Goal: Task Accomplishment & Management: Complete application form

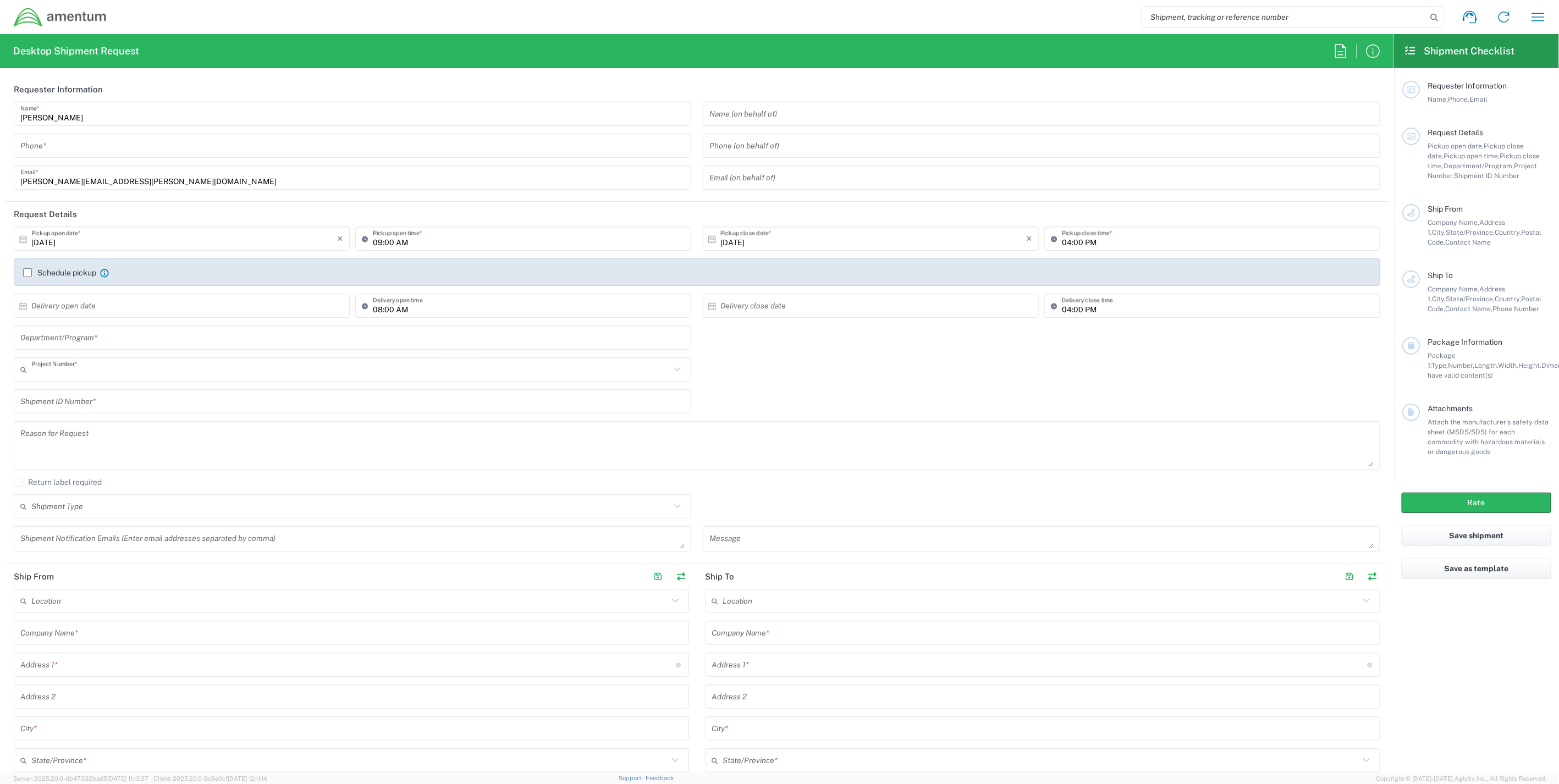
click at [100, 372] on input "text" at bounding box center [351, 370] width 639 height 19
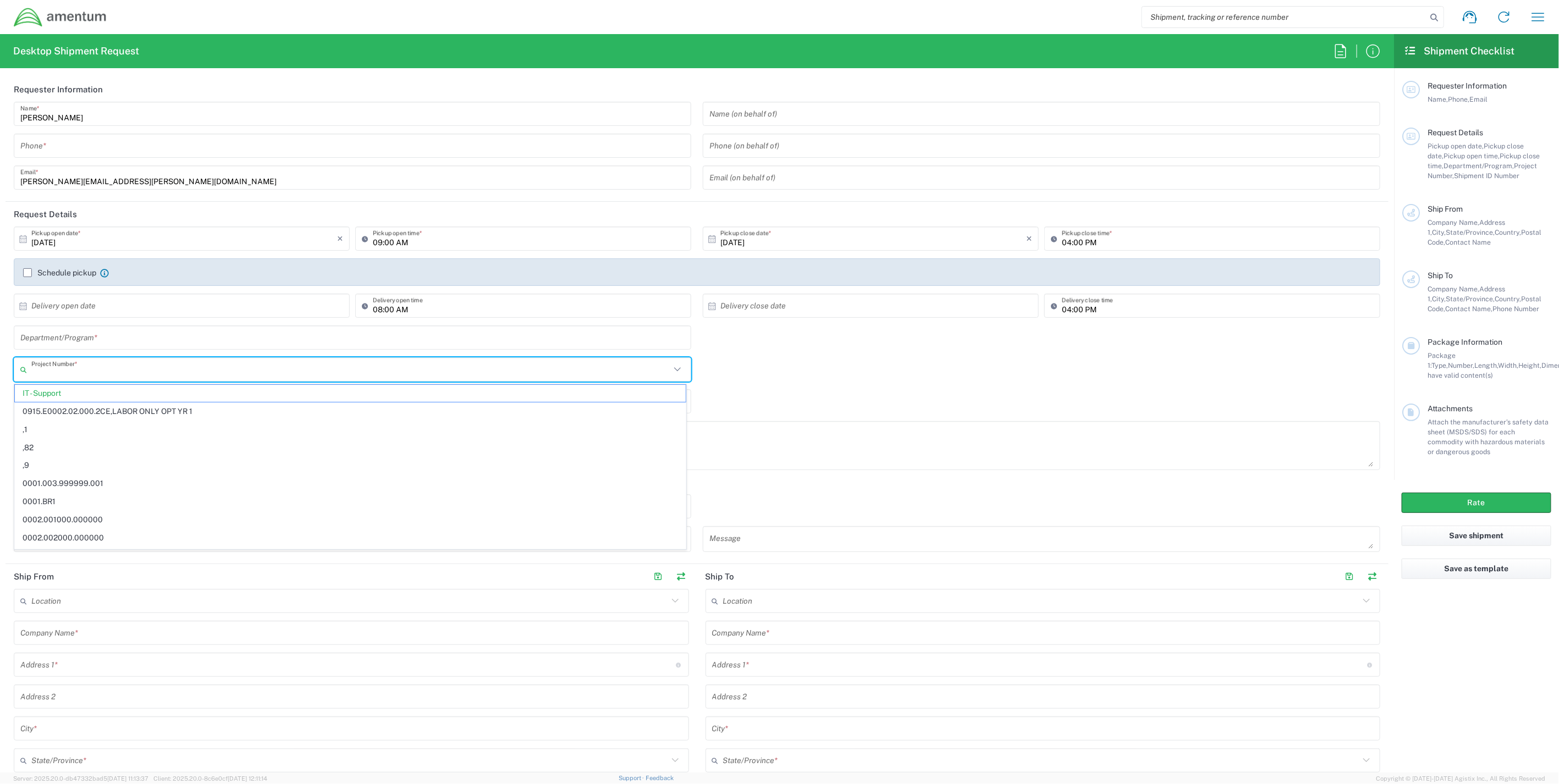
paste input "ADMN.101452.I4046"
type input "ADMN.101452.I4046"
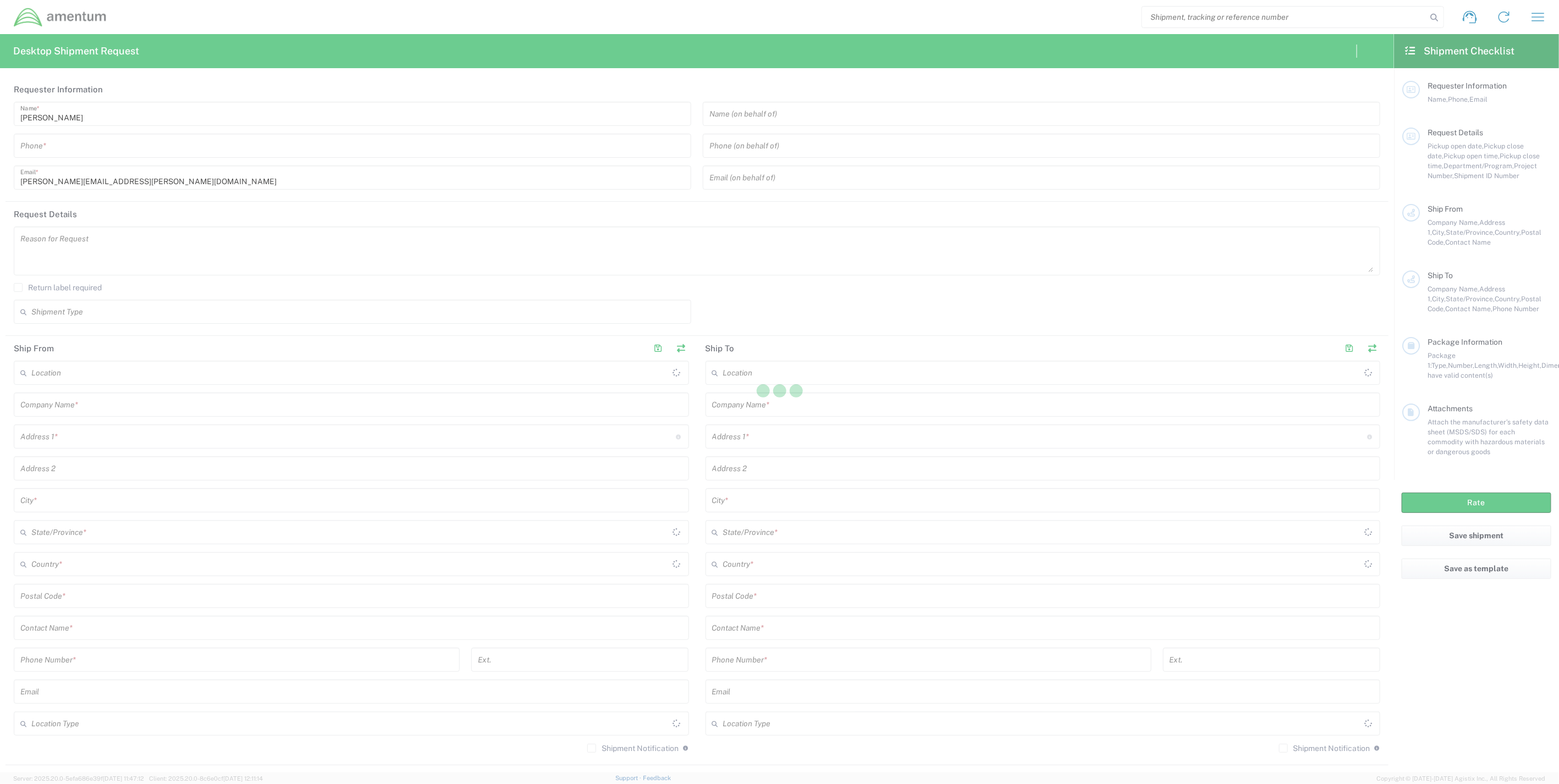
type input "[GEOGRAPHIC_DATA]"
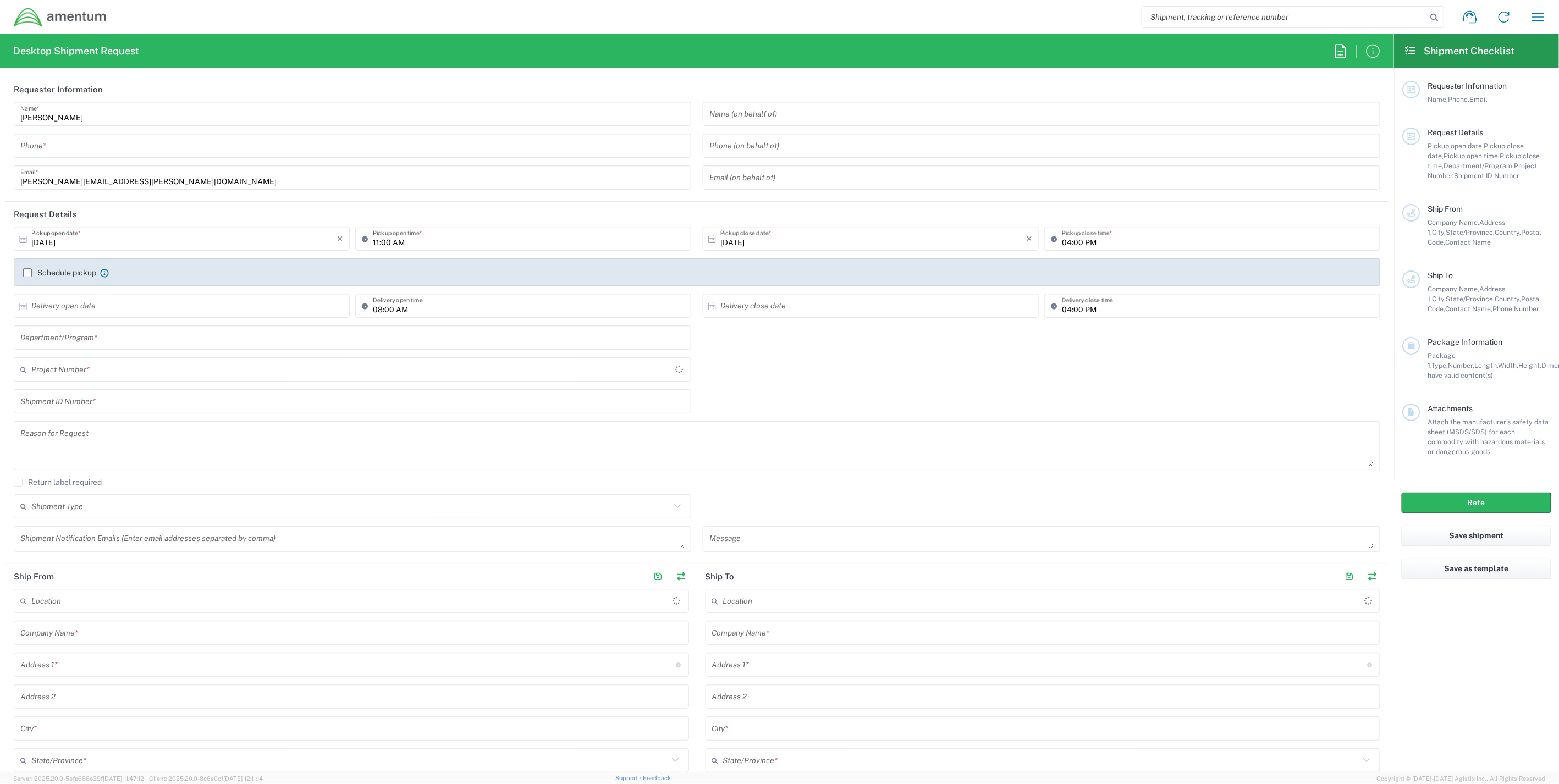
type input "IT - Support"
click at [182, 371] on input "text" at bounding box center [351, 370] width 639 height 19
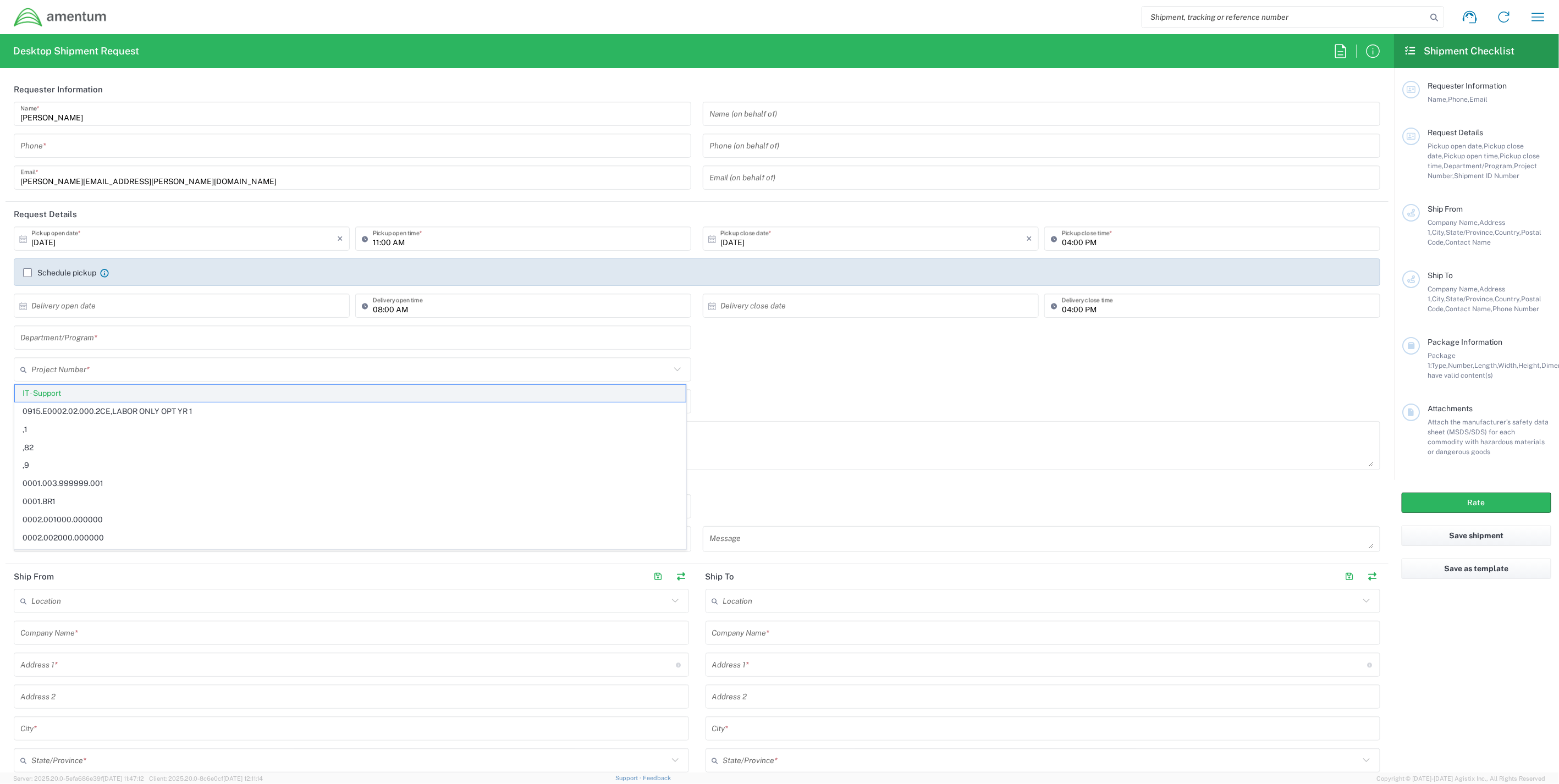
click at [136, 397] on span "IT - Support" at bounding box center [350, 393] width 671 height 17
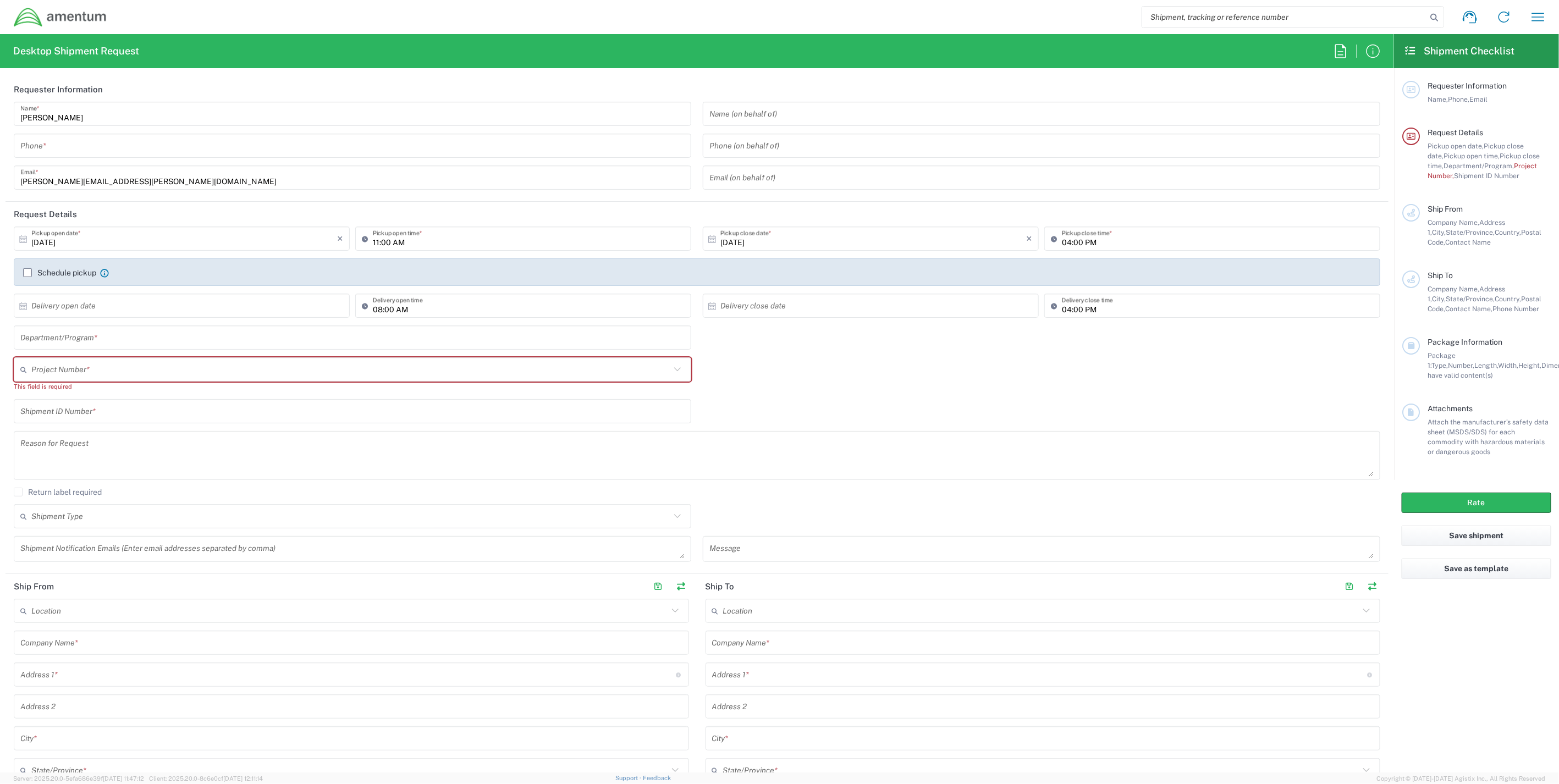
click at [123, 374] on input "text" at bounding box center [351, 370] width 639 height 19
paste input "ADMN.101452.I4046"
type input "ADMN.101452.I4046"
